Goal: Information Seeking & Learning: Learn about a topic

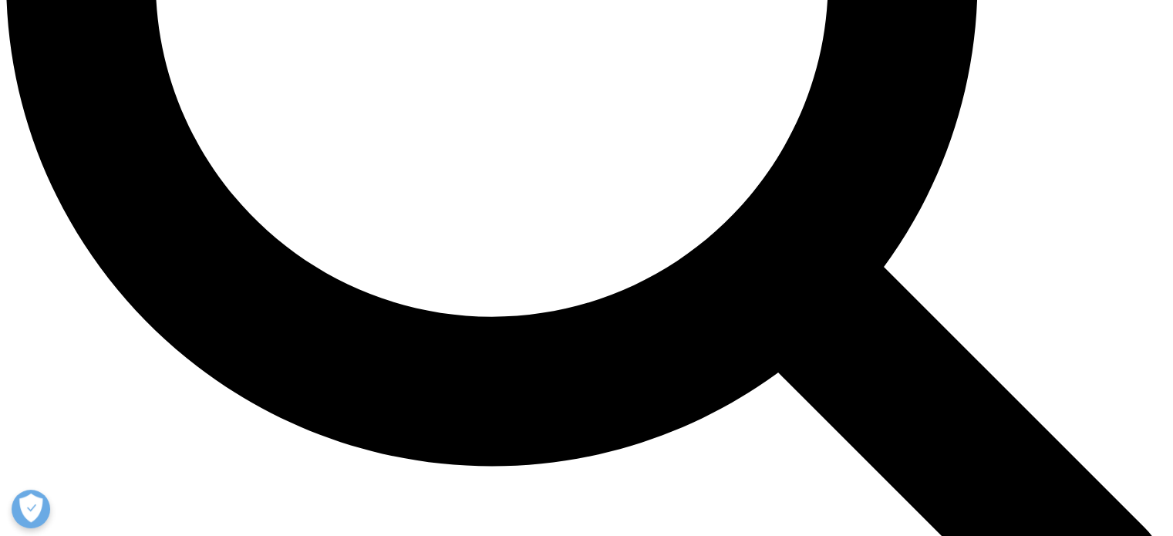
scroll to position [1686, 0]
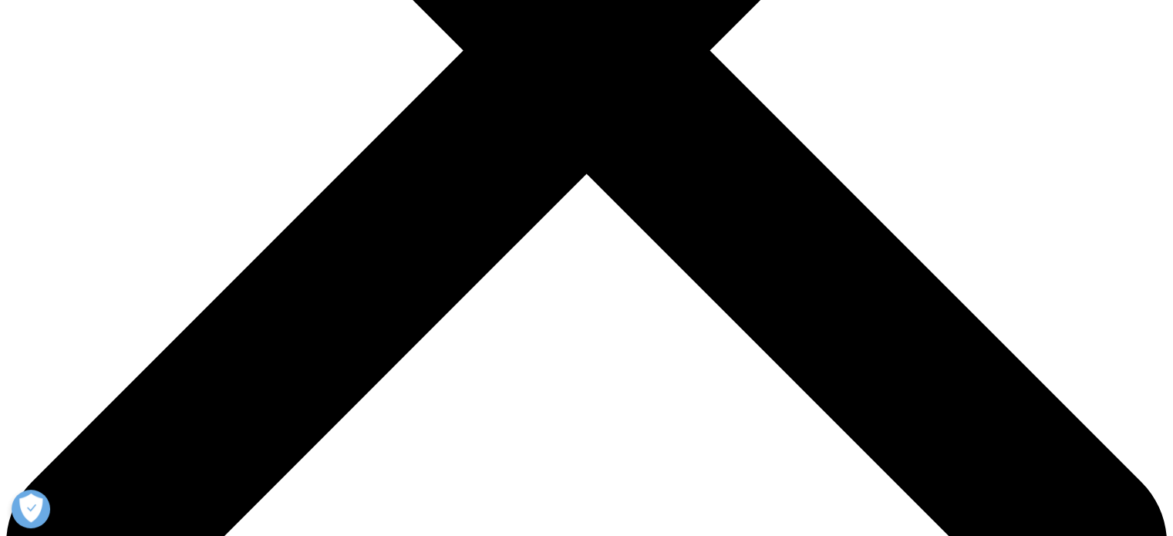
scroll to position [549, 0]
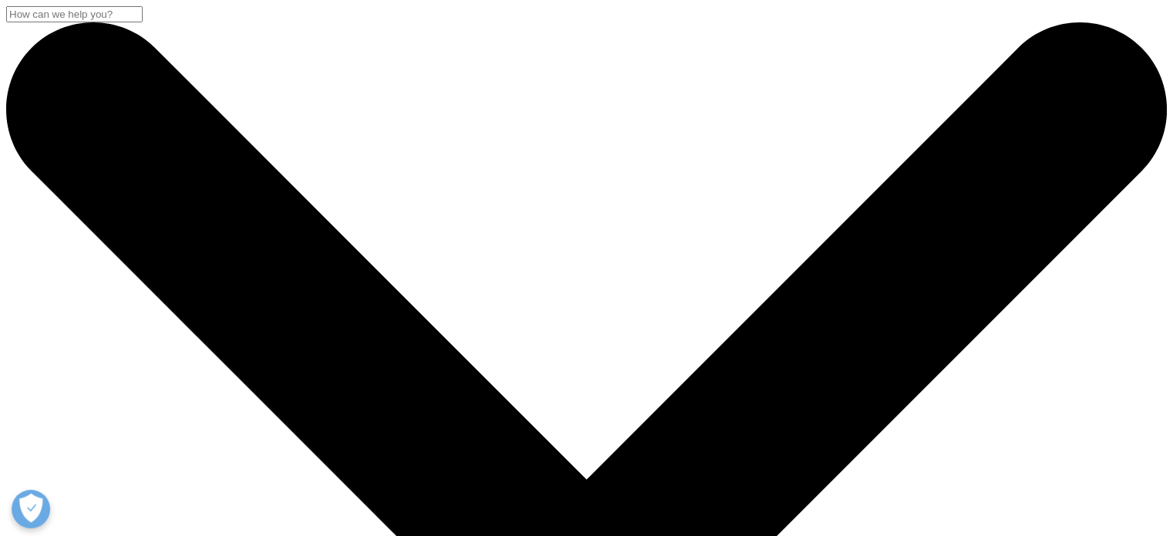
scroll to position [141, 910]
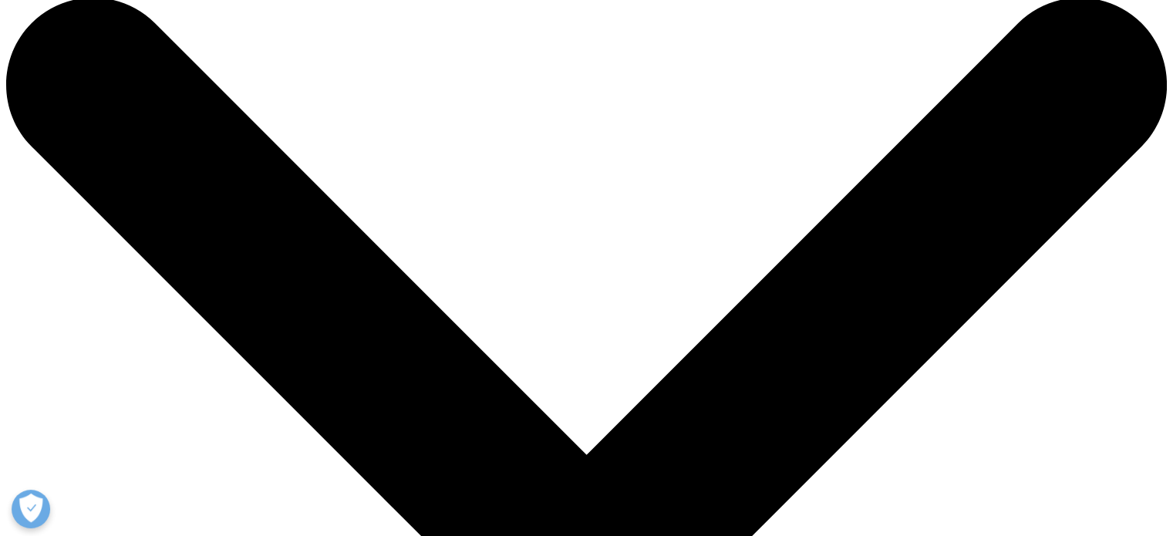
scroll to position [0, 0]
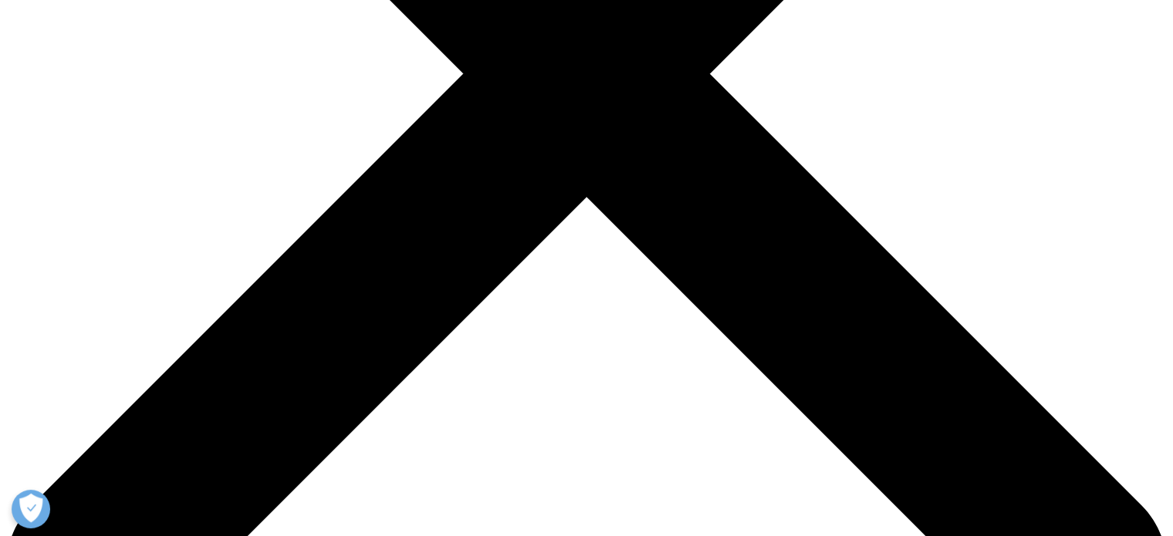
scroll to position [534, 0]
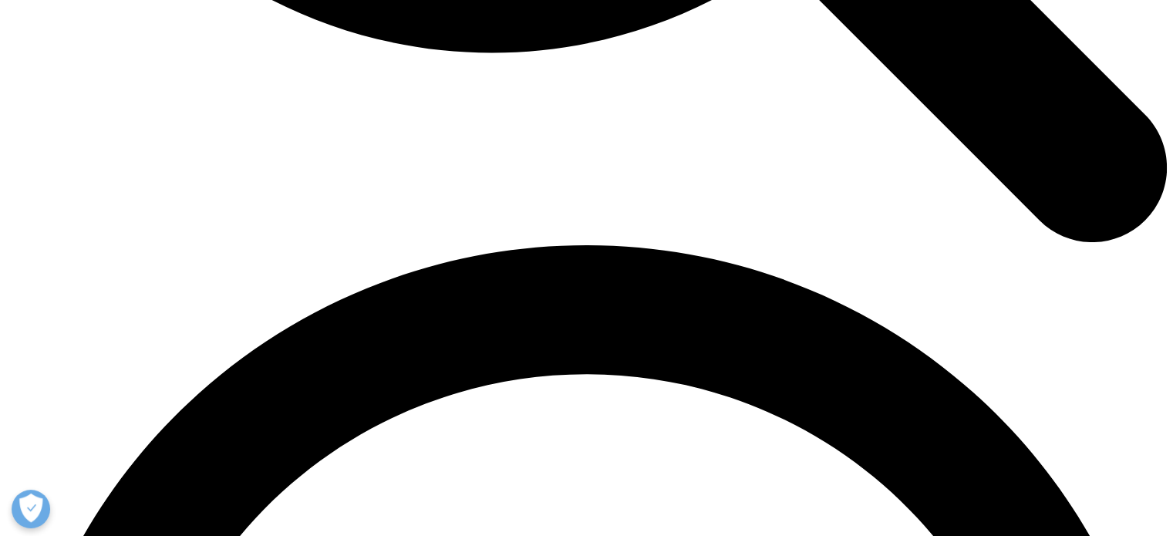
scroll to position [2099, 0]
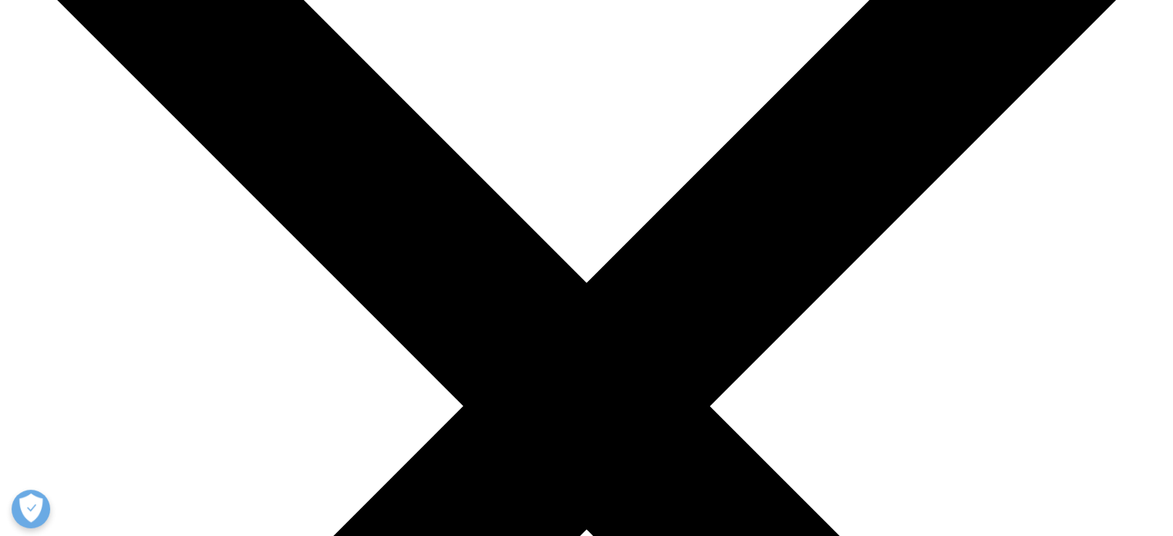
scroll to position [185, 0]
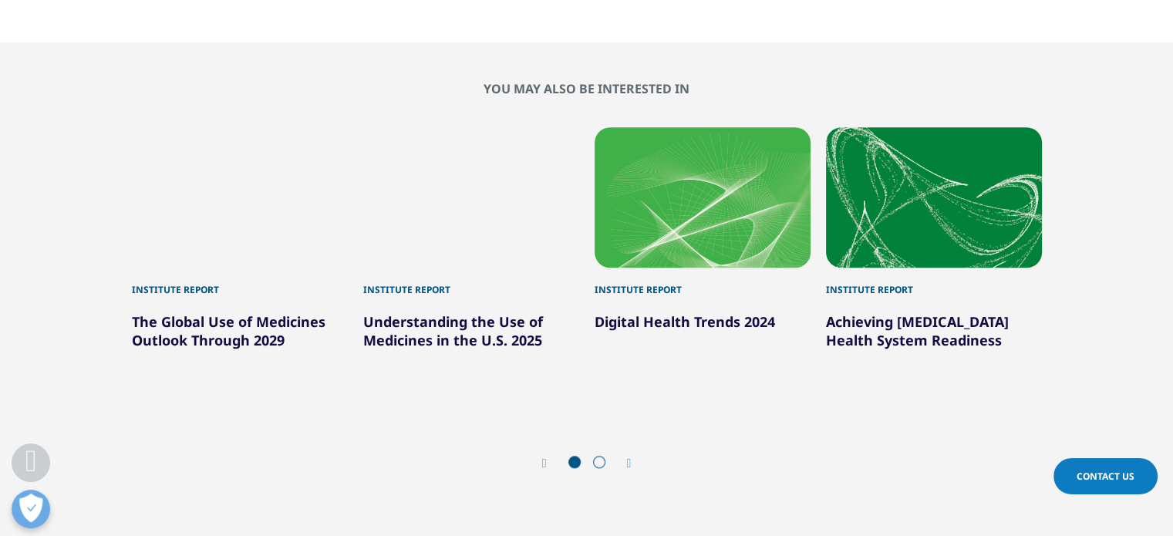
scroll to position [1299, 0]
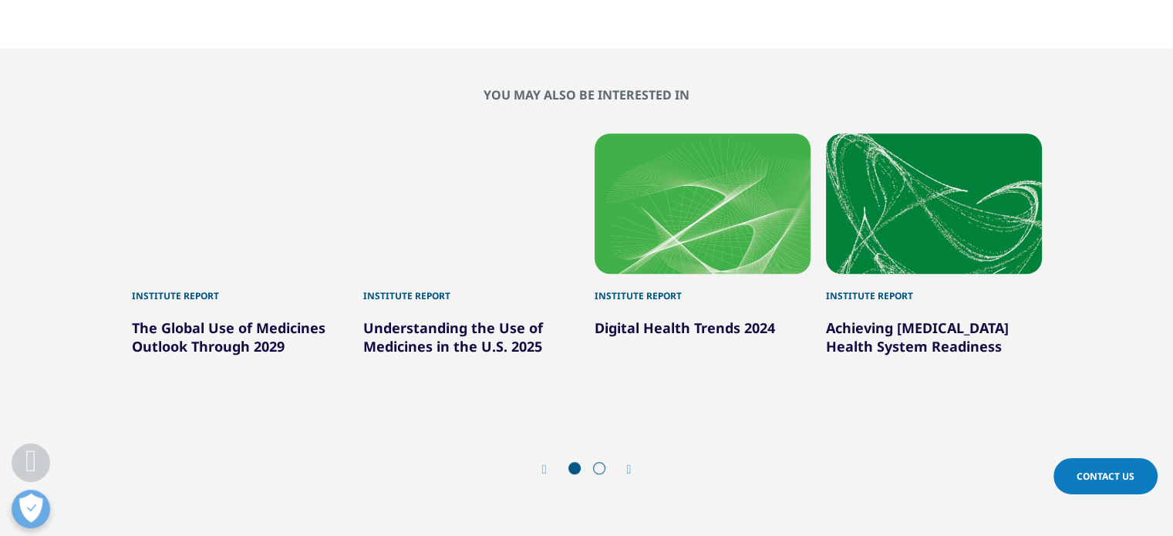
click at [629, 471] on icon "Next slide" at bounding box center [629, 470] width 5 height 12
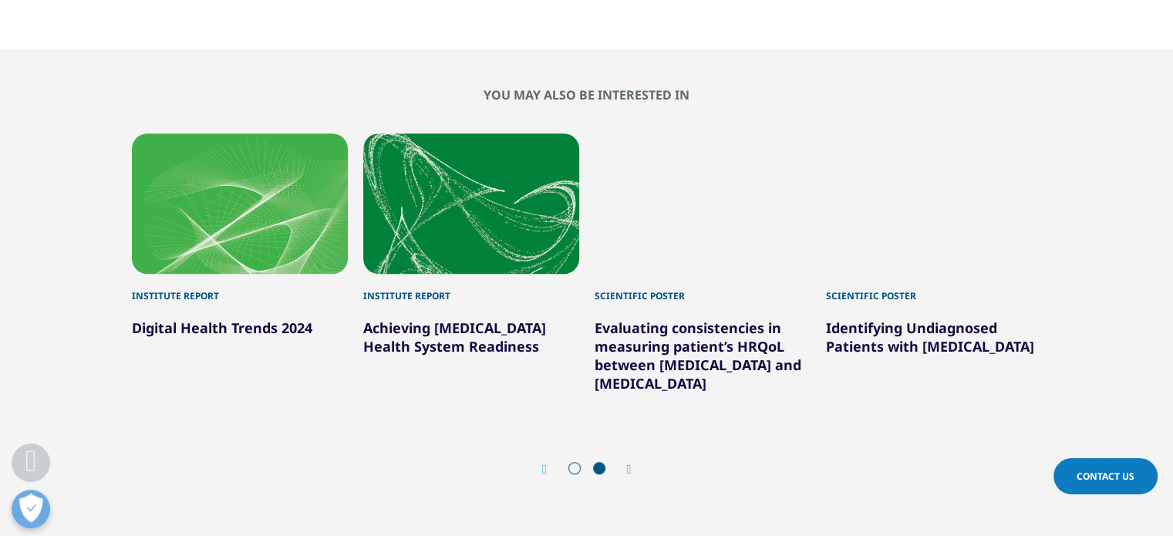
click at [542, 472] on icon "Previous slide" at bounding box center [544, 470] width 5 height 12
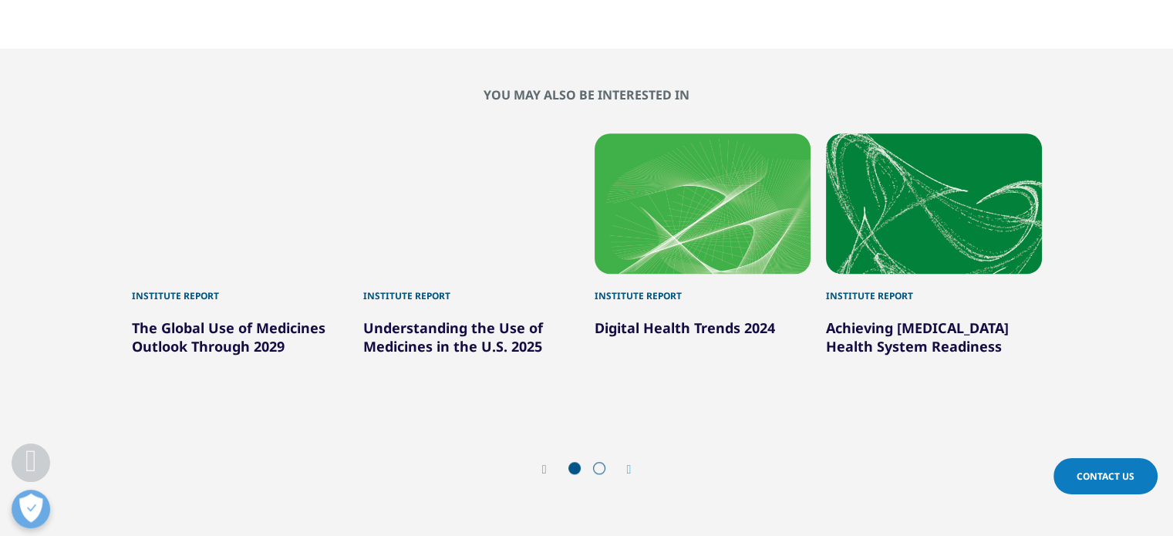
click at [706, 328] on link "Digital Health Trends 2024" at bounding box center [685, 328] width 180 height 19
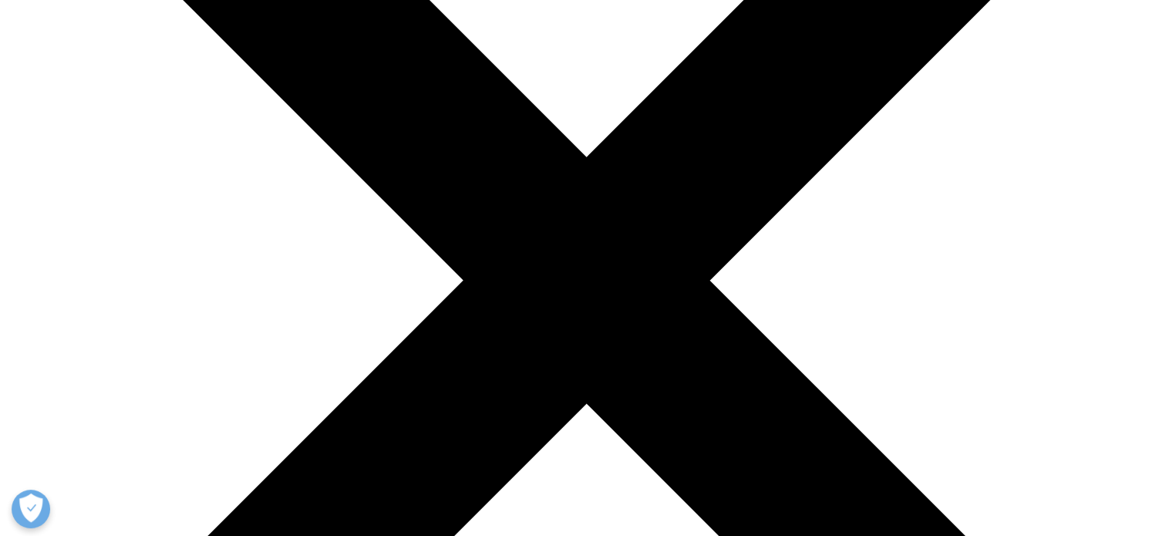
scroll to position [383, 0]
